Goal: Find specific page/section: Find specific page/section

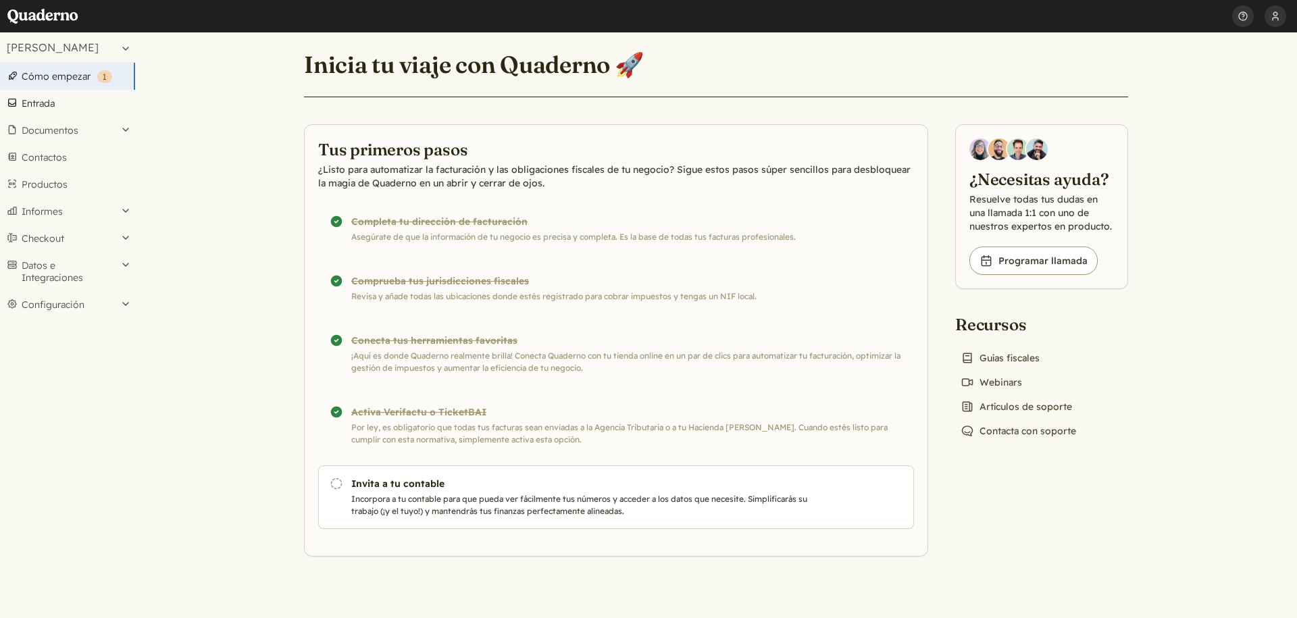
click at [49, 108] on link "Entrada" at bounding box center [67, 103] width 135 height 27
click at [70, 135] on button "Documentos" at bounding box center [67, 130] width 135 height 27
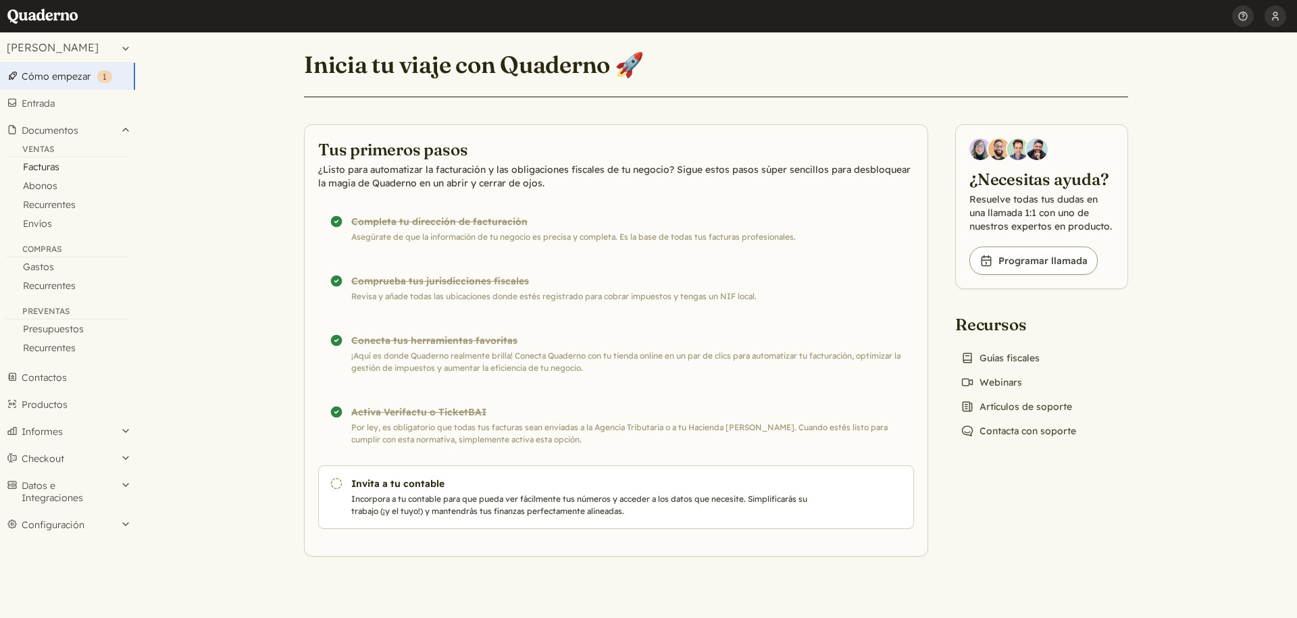
click at [58, 161] on link "Facturas" at bounding box center [67, 166] width 135 height 19
